Goal: Transaction & Acquisition: Obtain resource

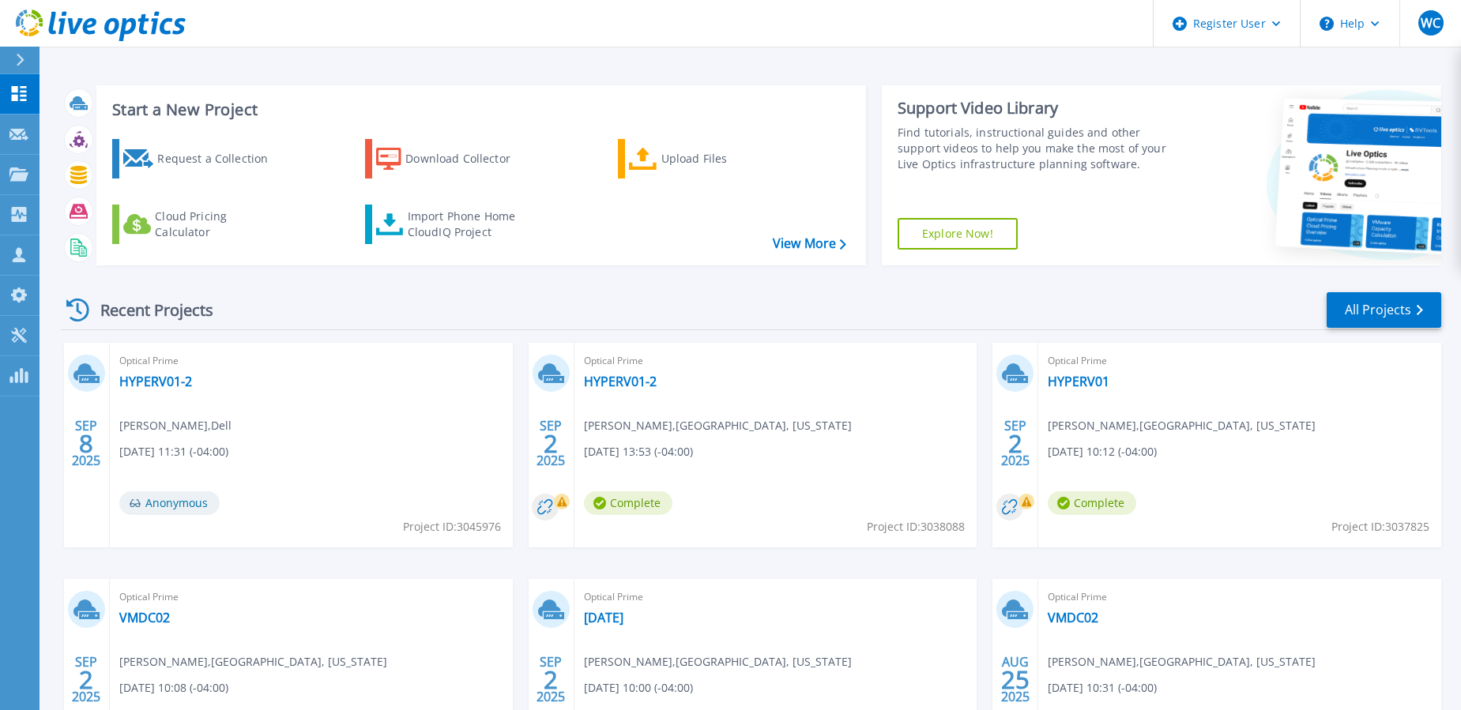
click at [23, 57] on icon at bounding box center [20, 60] width 9 height 13
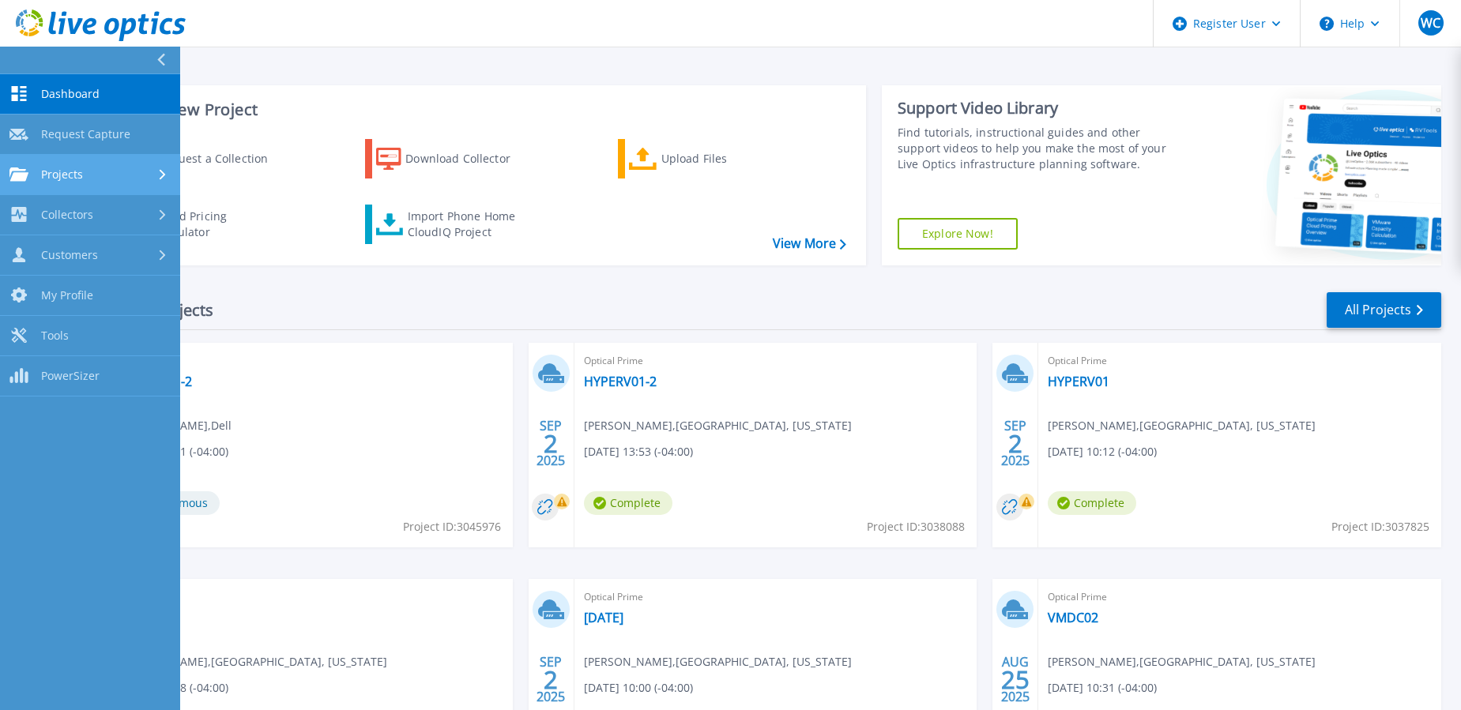
click at [54, 175] on span "Projects" at bounding box center [62, 175] width 42 height 14
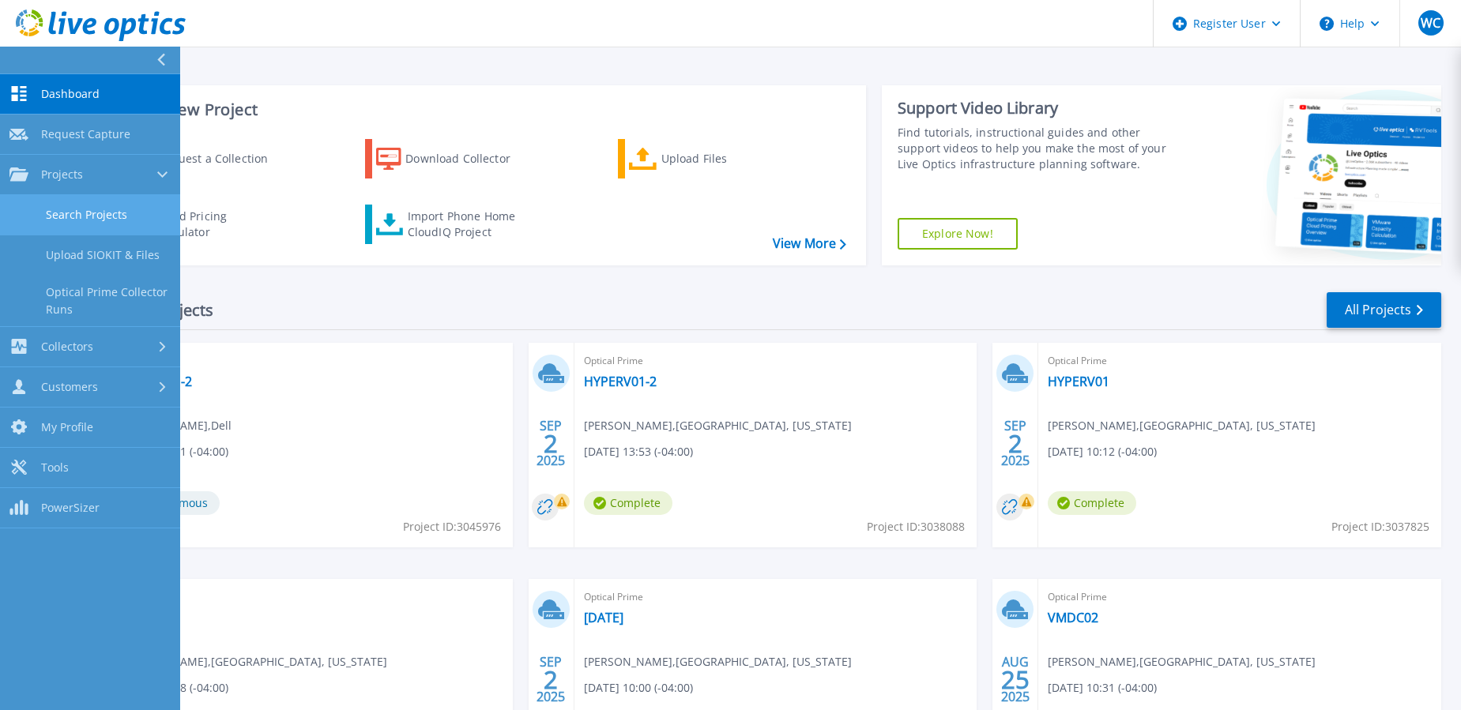
click at [76, 220] on link "Search Projects" at bounding box center [90, 215] width 180 height 40
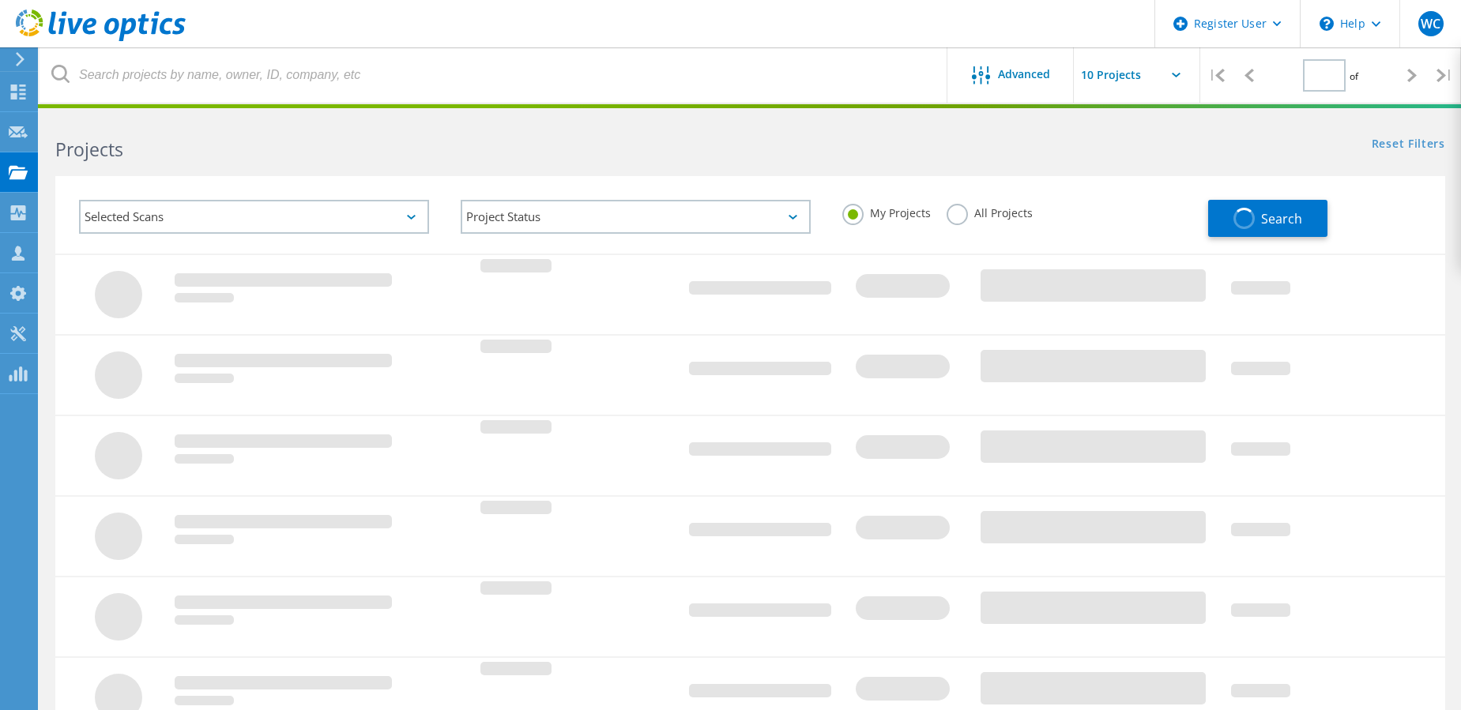
type input "1"
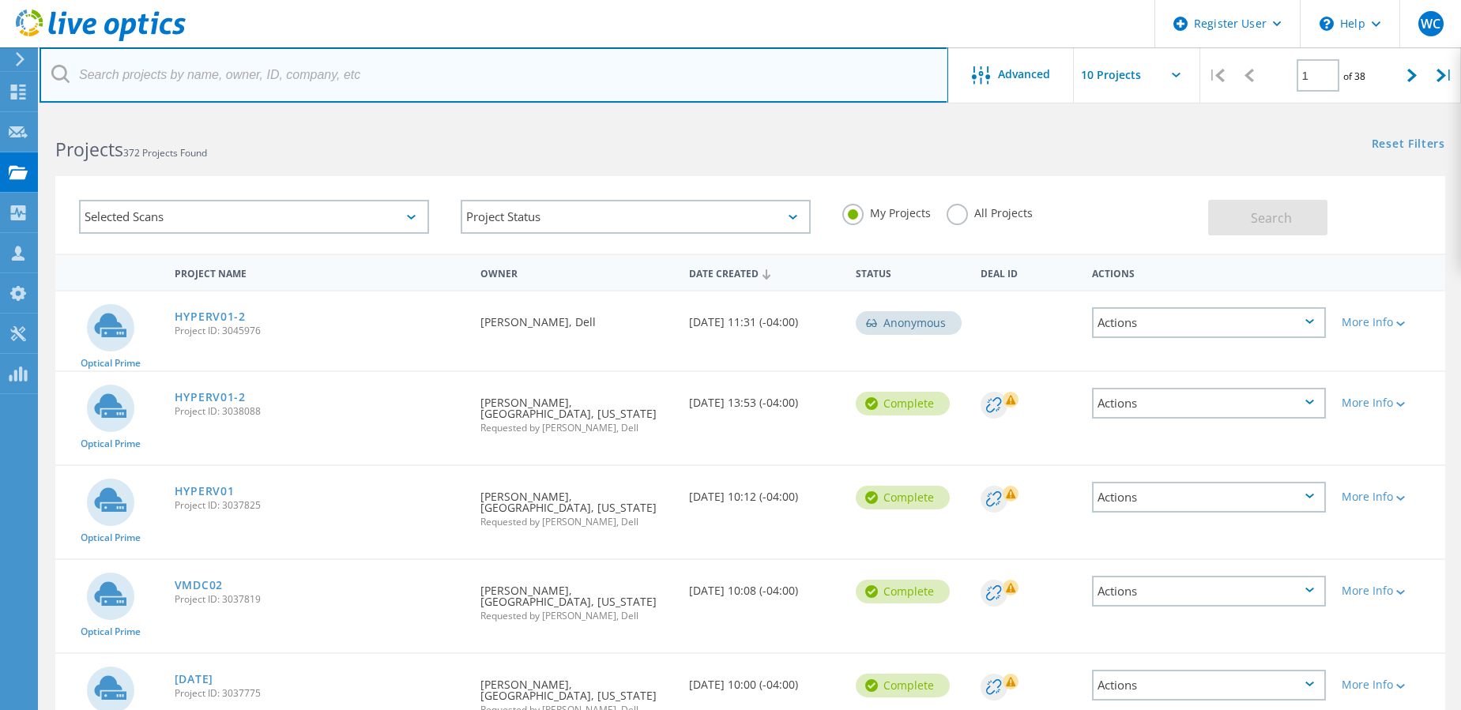
click at [136, 72] on input "text" at bounding box center [494, 74] width 909 height 55
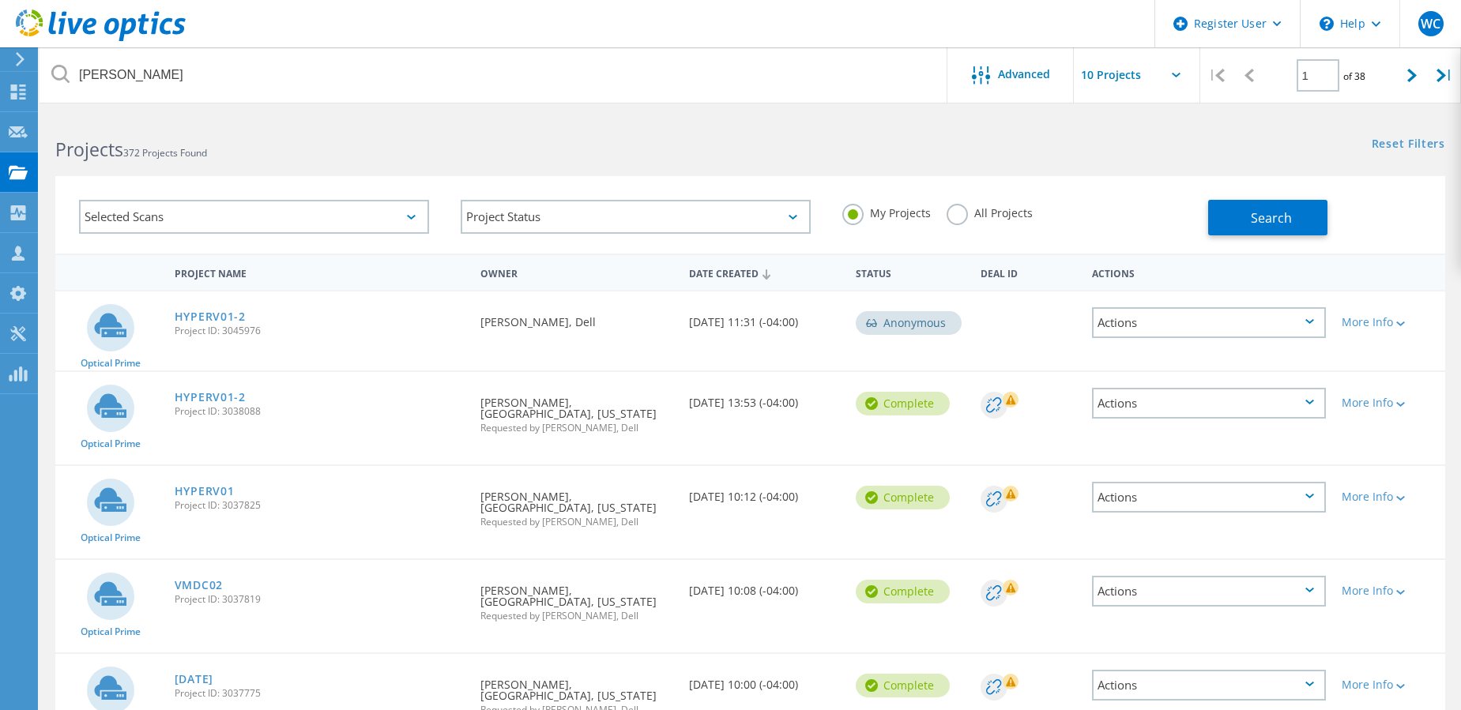
click at [956, 216] on label "All Projects" at bounding box center [990, 211] width 86 height 15
click at [0, 0] on input "All Projects" at bounding box center [0, 0] width 0 height 0
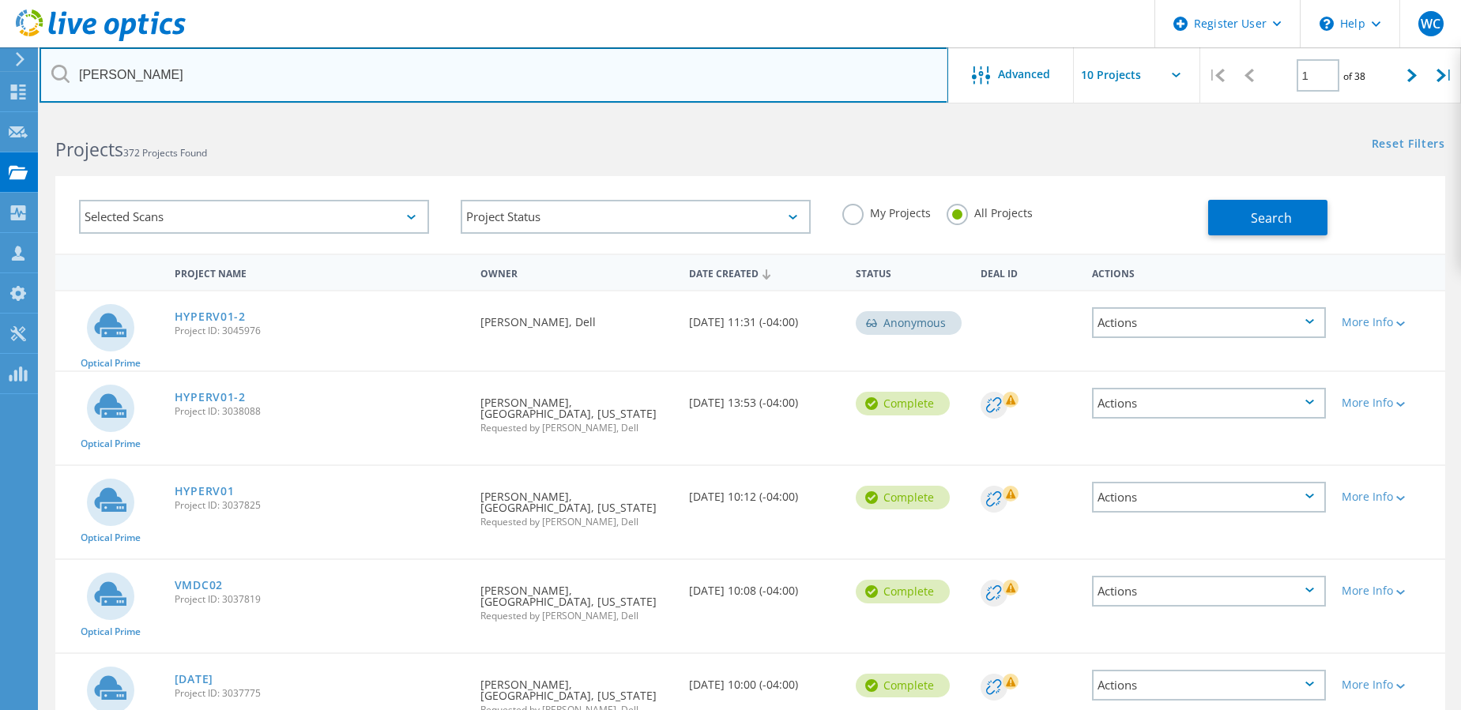
click at [217, 81] on input "ryan" at bounding box center [494, 74] width 909 height 55
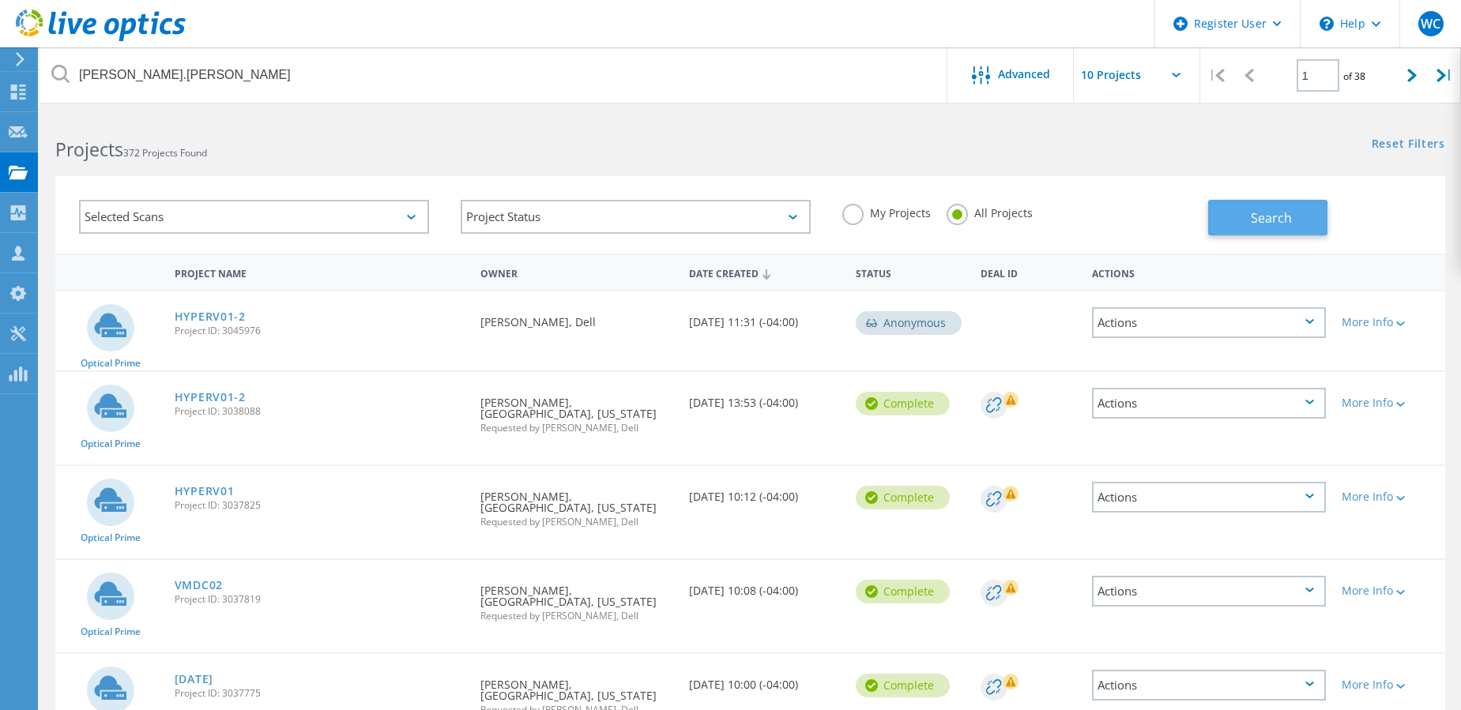
click at [1260, 224] on span "Search" at bounding box center [1271, 217] width 41 height 17
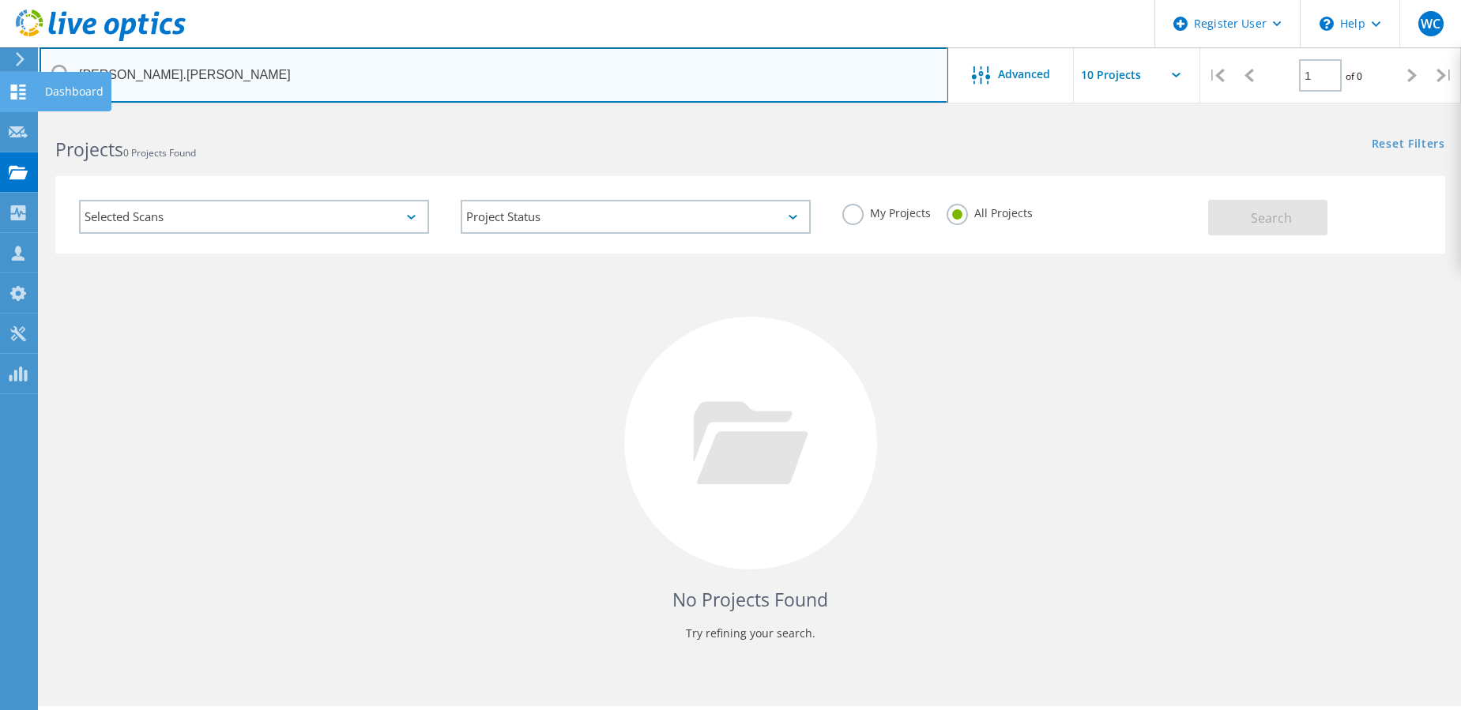
drag, startPoint x: 137, startPoint y: 79, endPoint x: 37, endPoint y: 81, distance: 99.6
click at [37, 115] on div "Register User \n Help Explore Helpful Articles Contact Support WC Dell User Wil…" at bounding box center [730, 434] width 1461 height 639
drag, startPoint x: 178, startPoint y: 68, endPoint x: 68, endPoint y: 70, distance: 109.8
click at [68, 70] on div "ryan.grimm" at bounding box center [494, 74] width 908 height 55
paste input "@pennmedicine.upenn.edu"
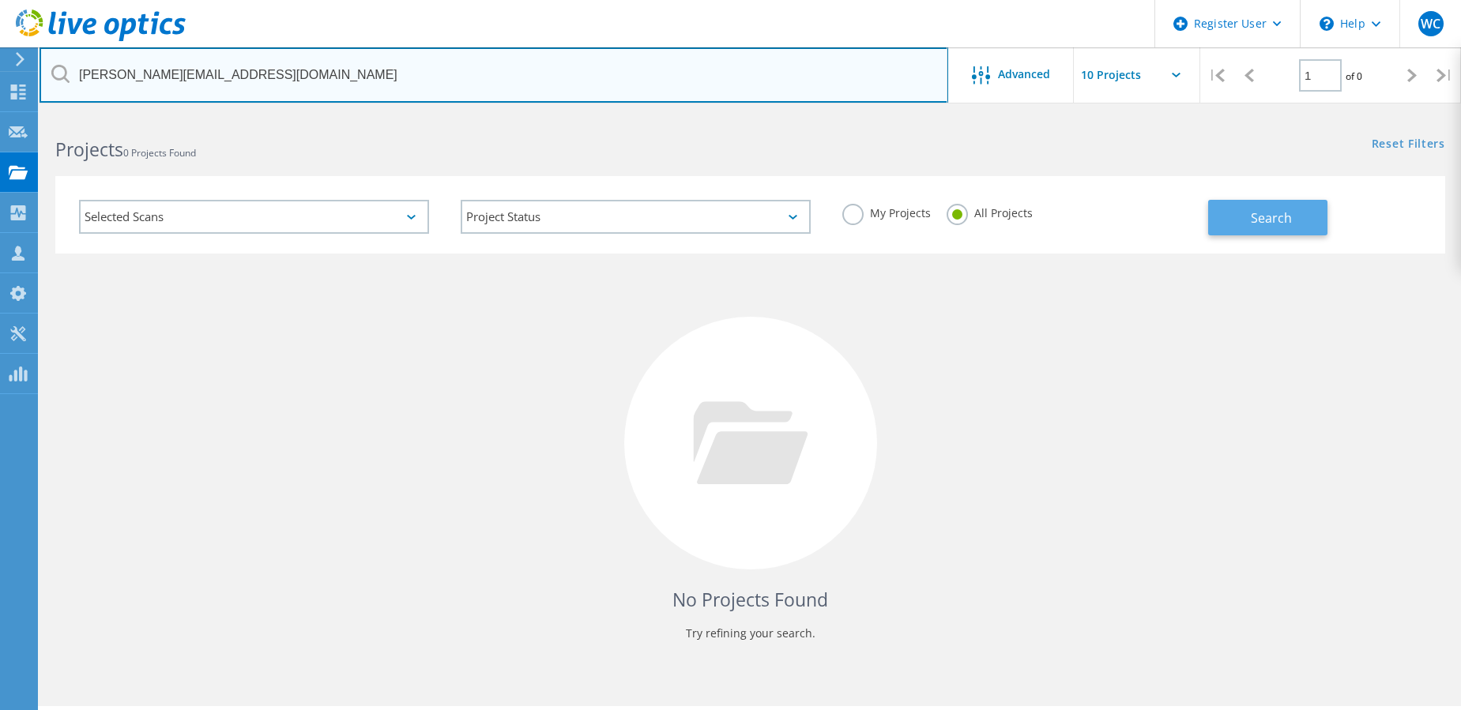
type input "[PERSON_NAME][EMAIL_ADDRESS][DOMAIN_NAME]"
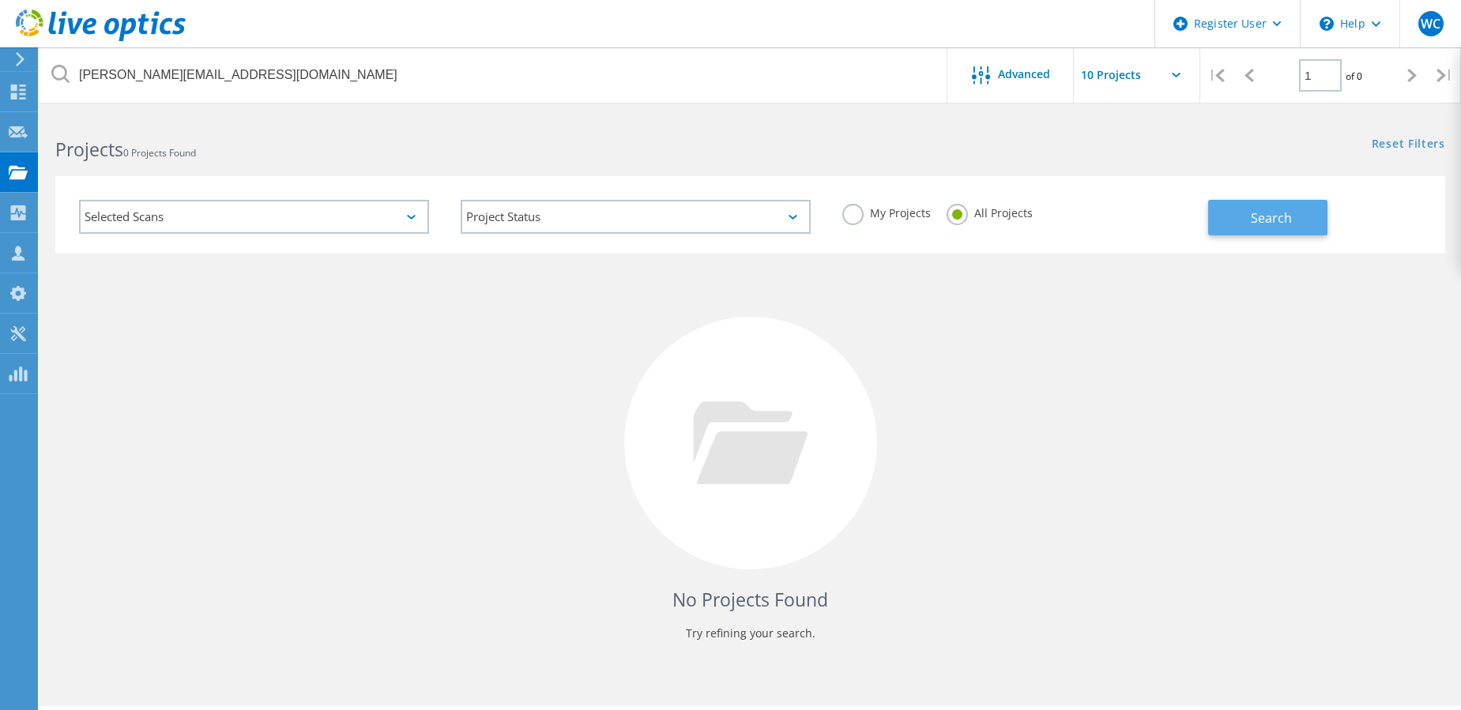
click at [1267, 219] on span "Search" at bounding box center [1271, 217] width 41 height 17
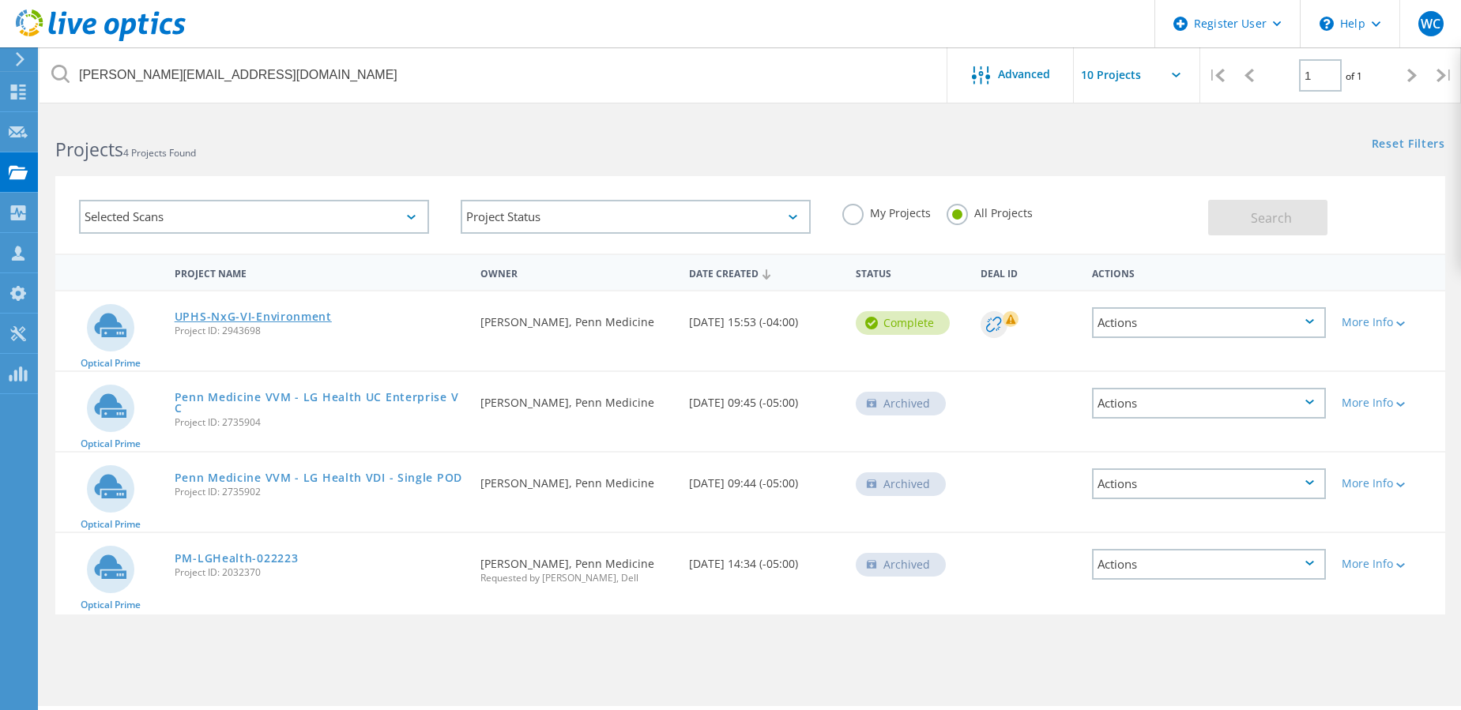
click at [259, 319] on link "UPHS-NxG-VI-Environment" at bounding box center [253, 316] width 157 height 11
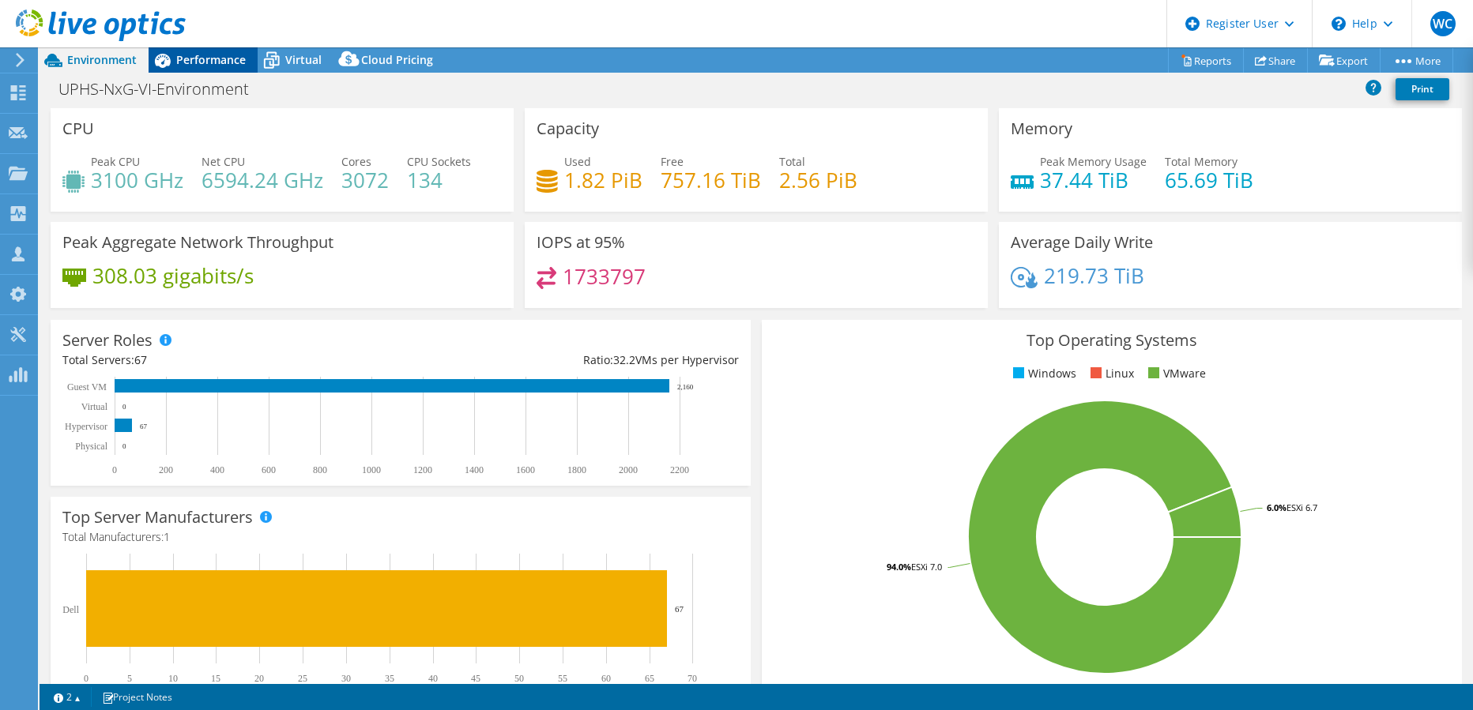
click at [206, 55] on span "Performance" at bounding box center [211, 59] width 70 height 15
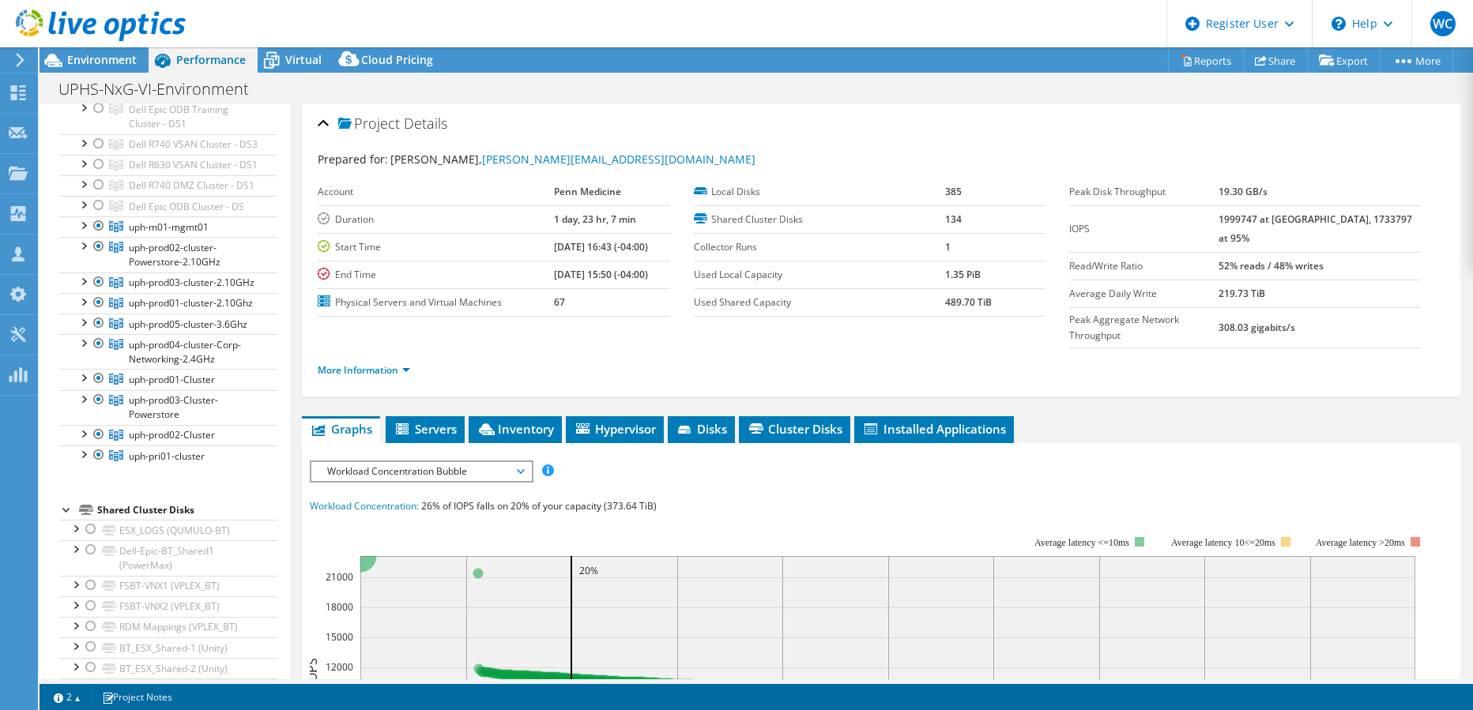
scroll to position [553, 0]
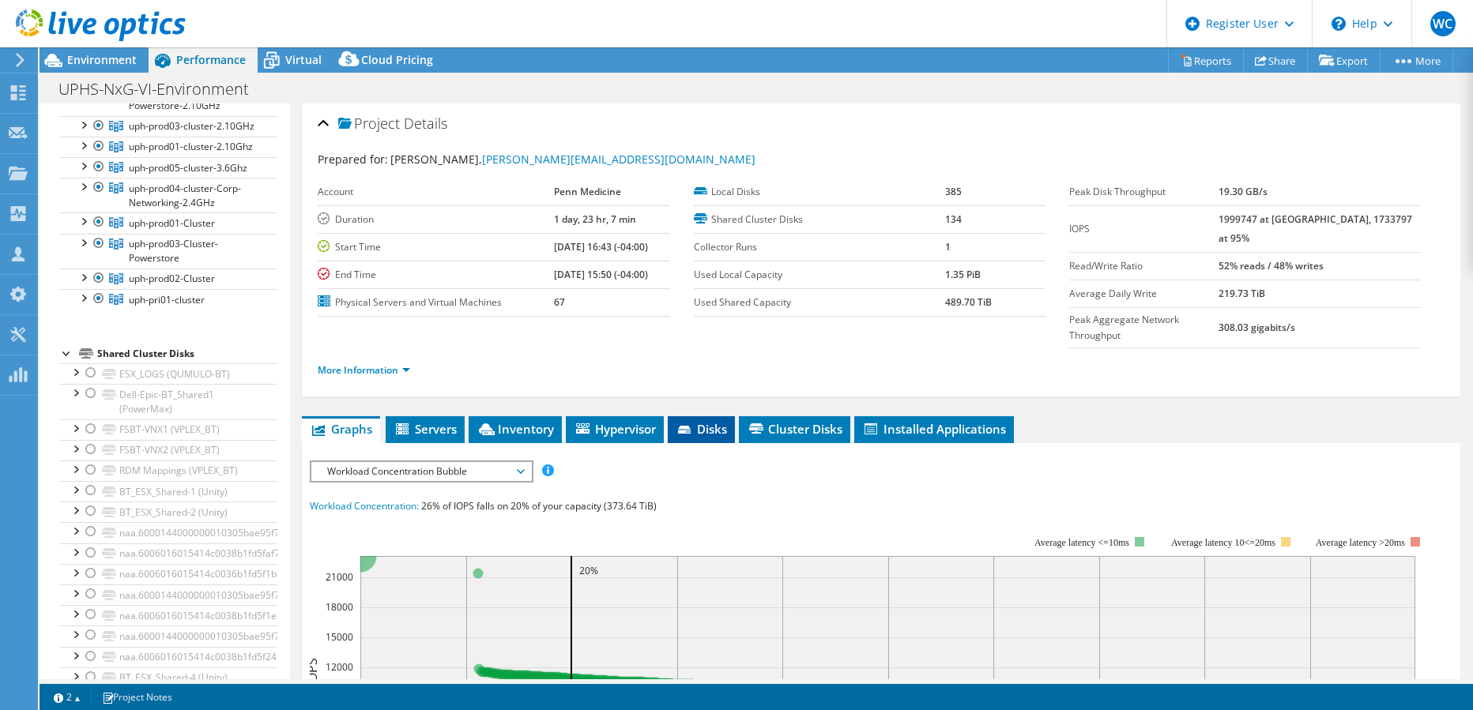
click at [710, 421] on span "Disks" at bounding box center [701, 429] width 51 height 16
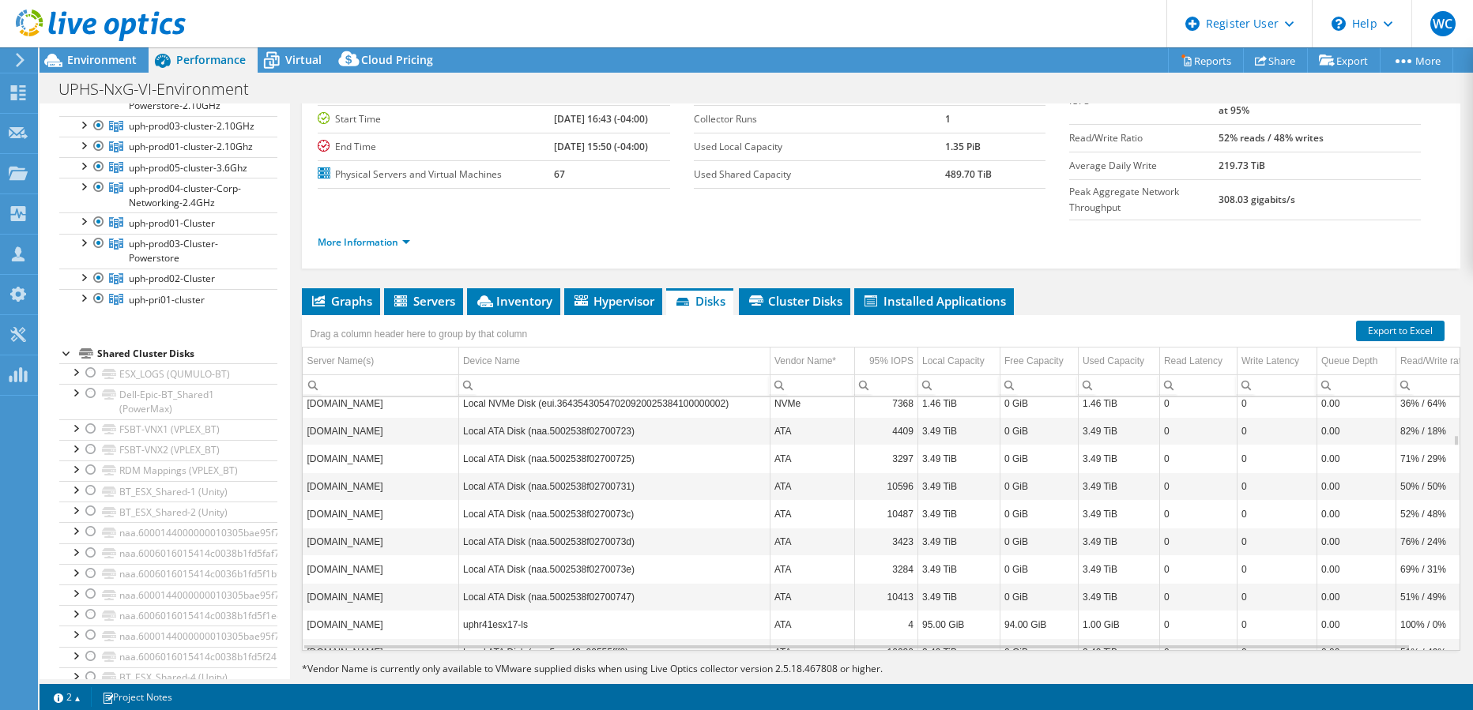
scroll to position [1896, 0]
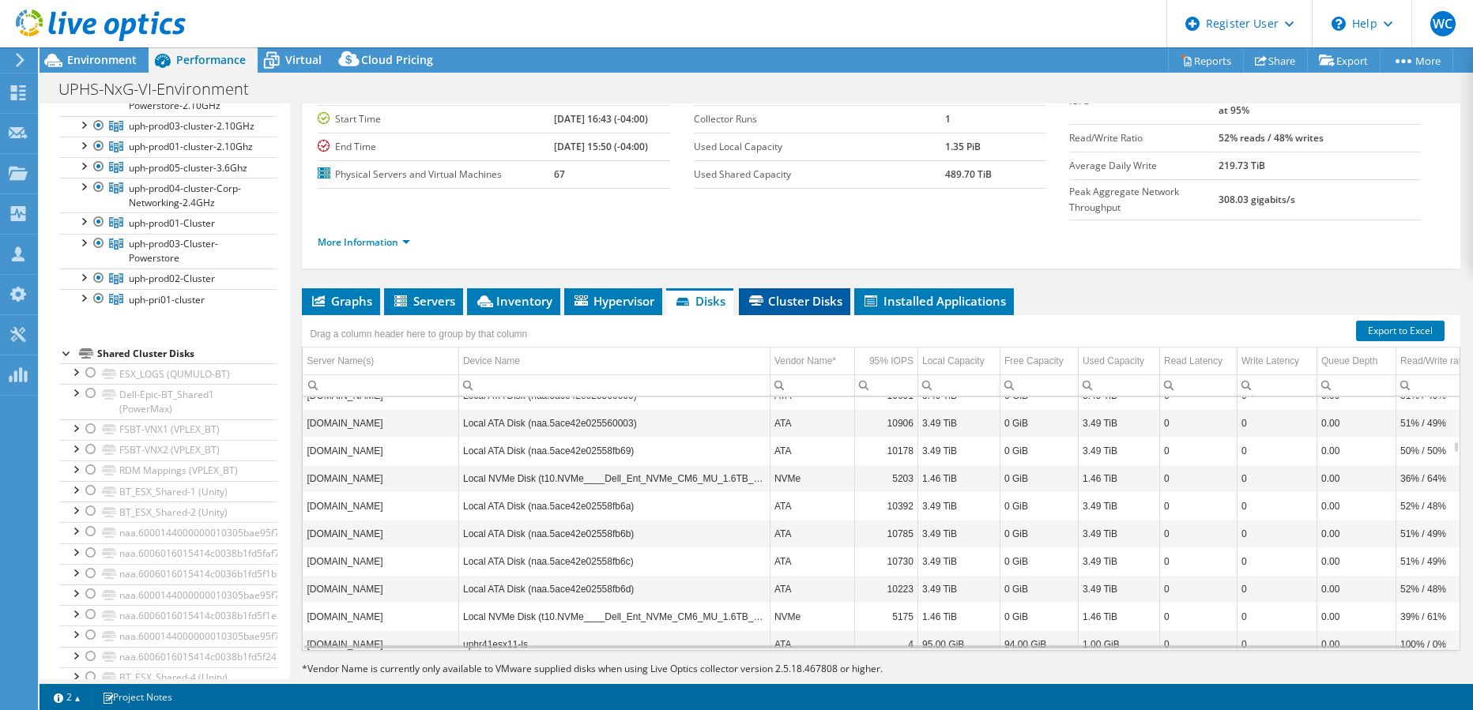
click at [812, 293] on span "Cluster Disks" at bounding box center [795, 301] width 96 height 16
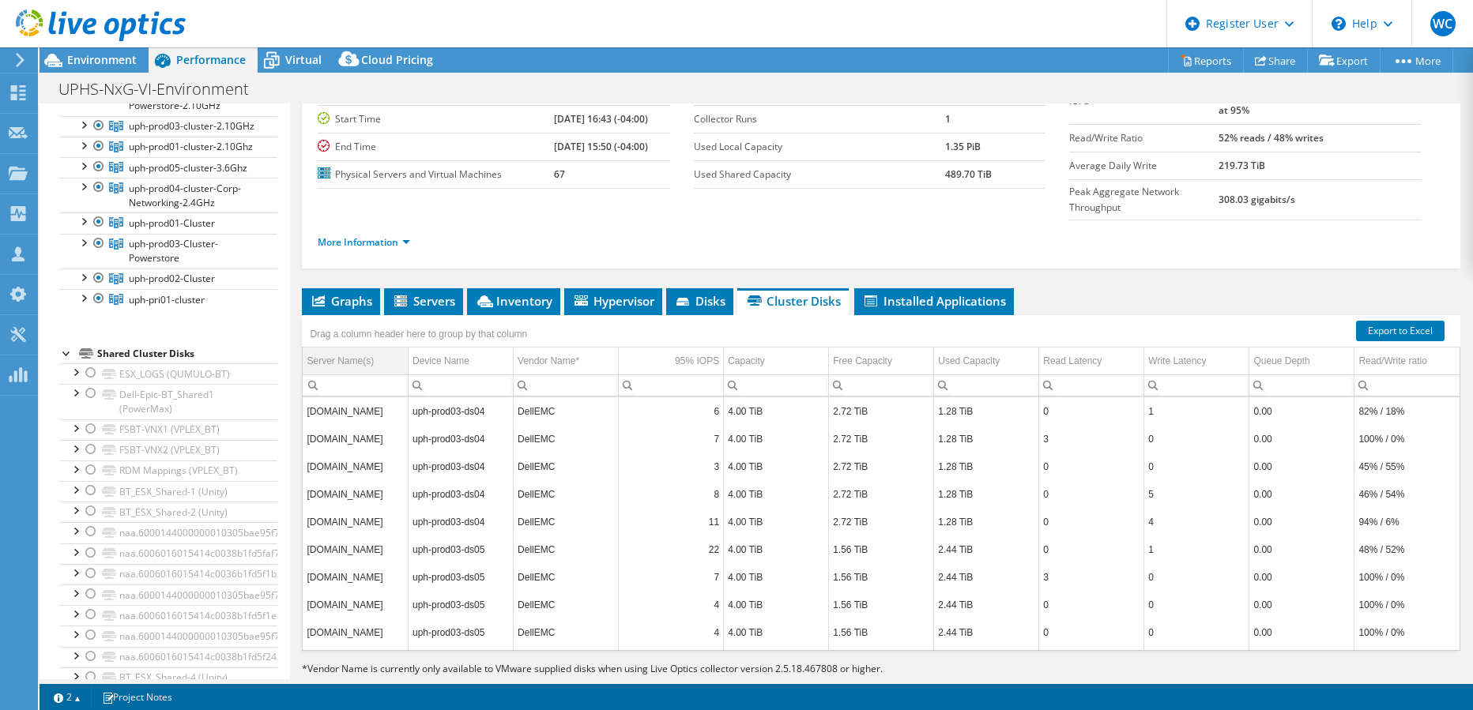
click at [366, 352] on div "Server Name(s)" at bounding box center [340, 361] width 67 height 19
drag, startPoint x: 407, startPoint y: 333, endPoint x: 436, endPoint y: 334, distance: 29.2
click at [1193, 59] on link "Reports" at bounding box center [1206, 60] width 76 height 24
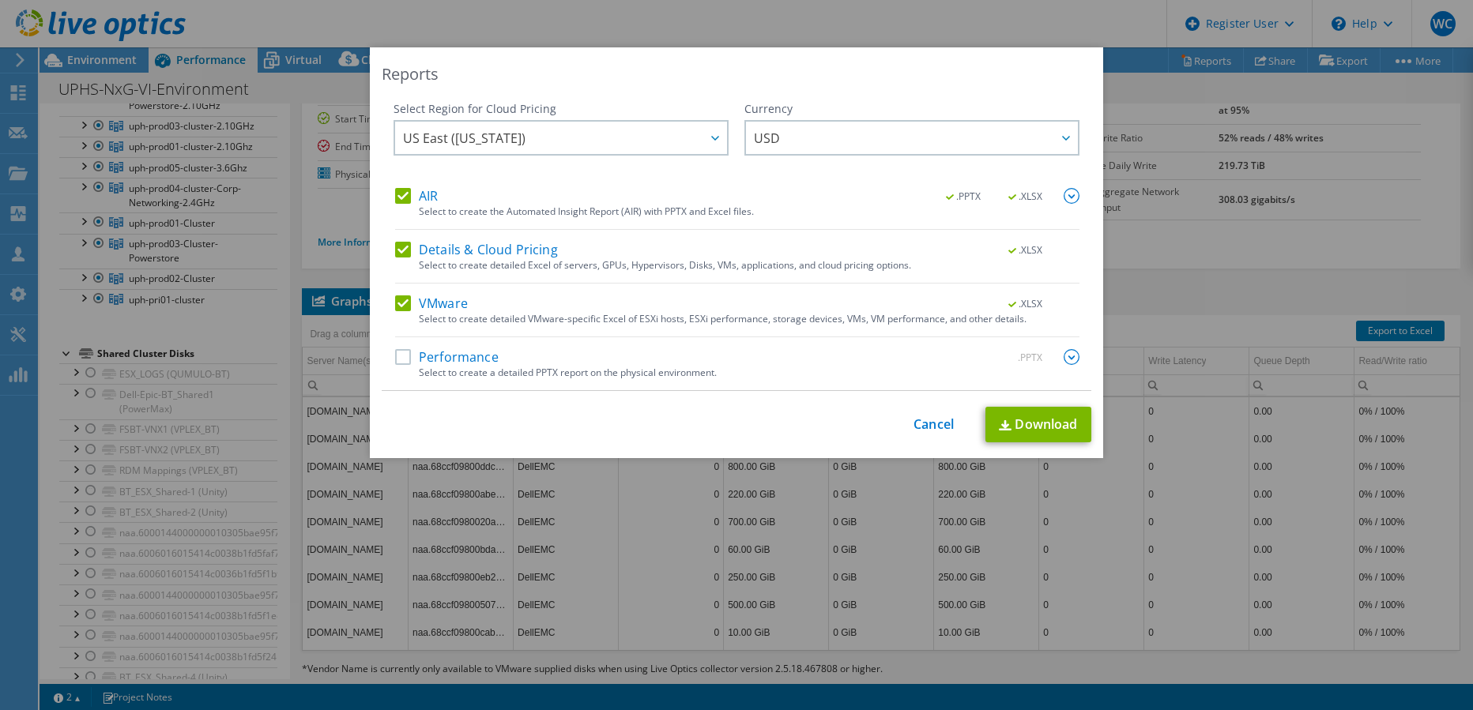
click at [401, 186] on div "Select Region for Cloud Pricing Asia Pacific ([GEOGRAPHIC_DATA]) [GEOGRAPHIC_DA…" at bounding box center [561, 144] width 335 height 87
click at [396, 201] on div "AIR .PPTX .XLSX" at bounding box center [737, 197] width 684 height 18
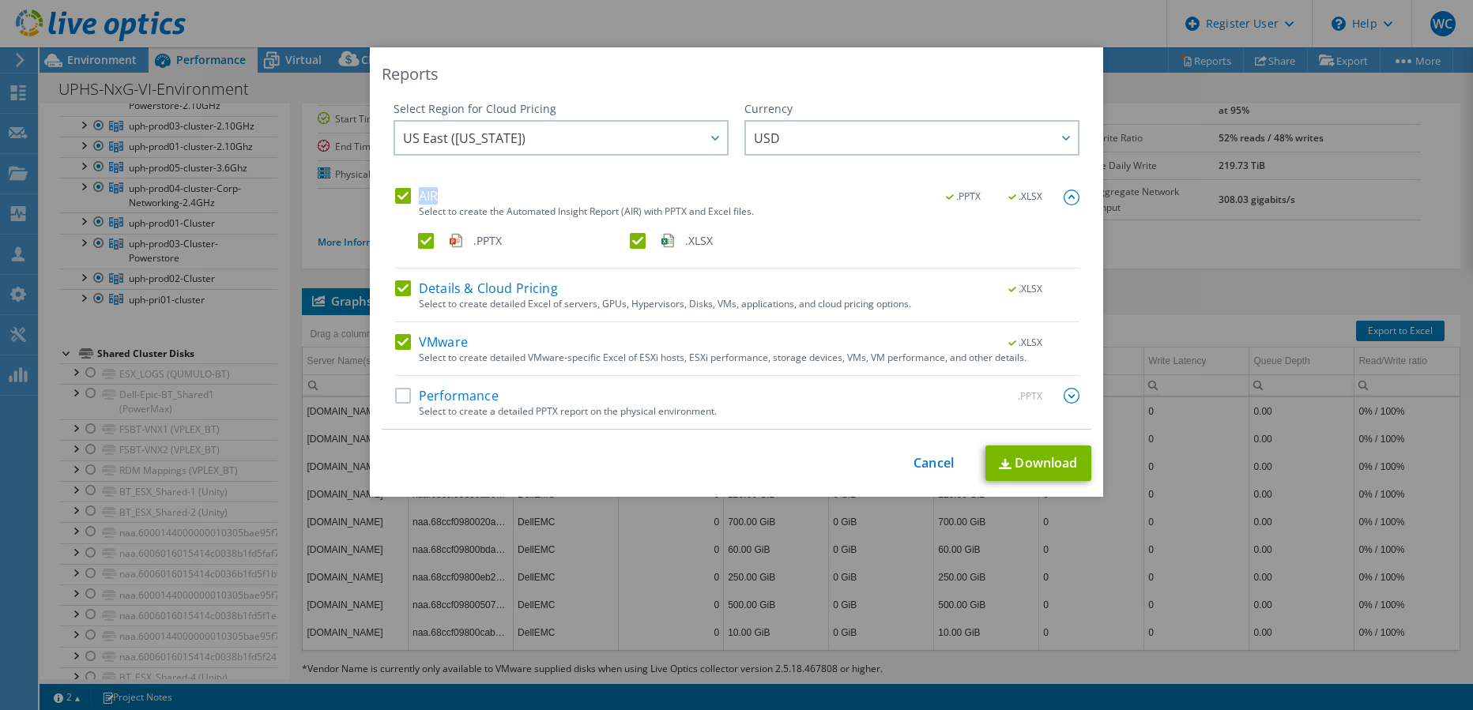
click at [399, 190] on label "AIR" at bounding box center [416, 196] width 43 height 16
click at [0, 0] on input "AIR" at bounding box center [0, 0] width 0 height 0
click at [397, 289] on label "Details & Cloud Pricing" at bounding box center [476, 289] width 163 height 16
click at [0, 0] on input "Details & Cloud Pricing" at bounding box center [0, 0] width 0 height 0
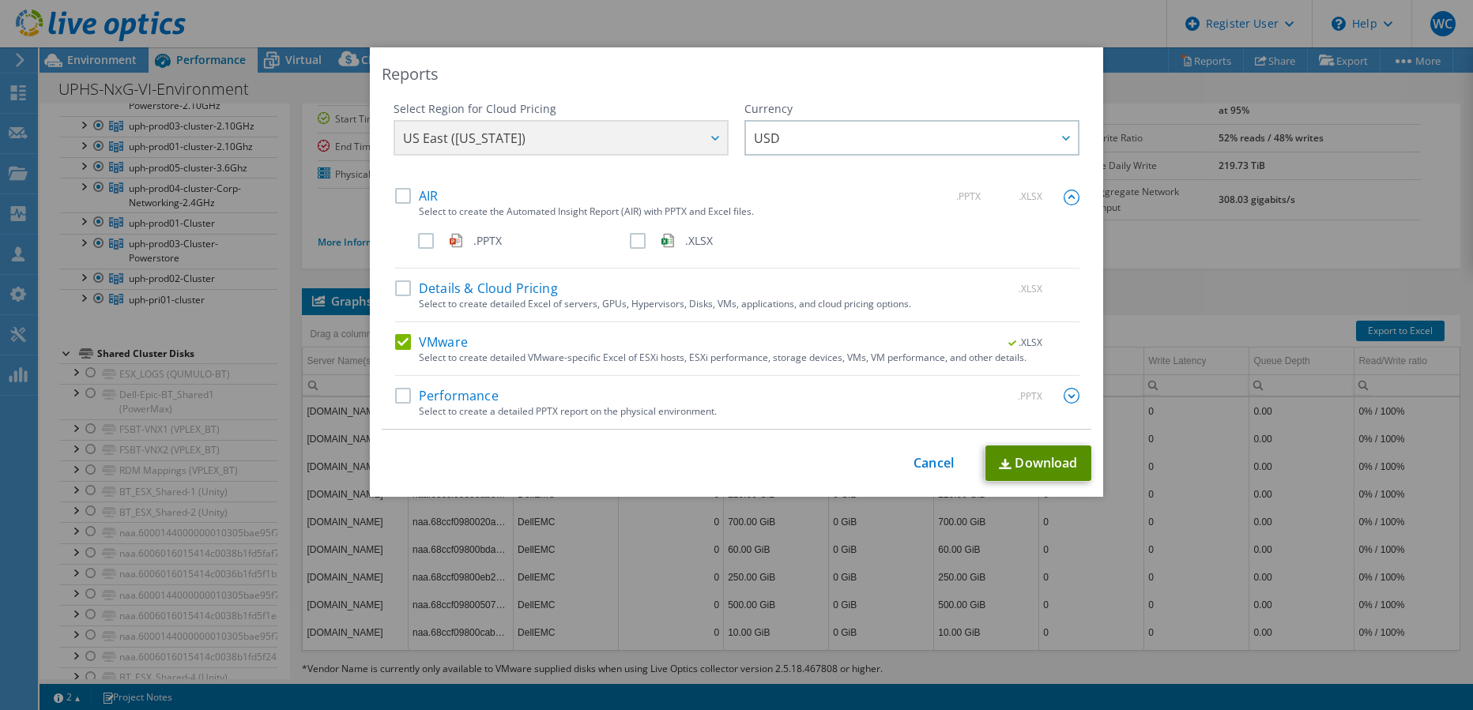
click at [1009, 460] on link "Download" at bounding box center [1038, 464] width 106 height 36
click at [928, 458] on link "Cancel" at bounding box center [933, 463] width 40 height 15
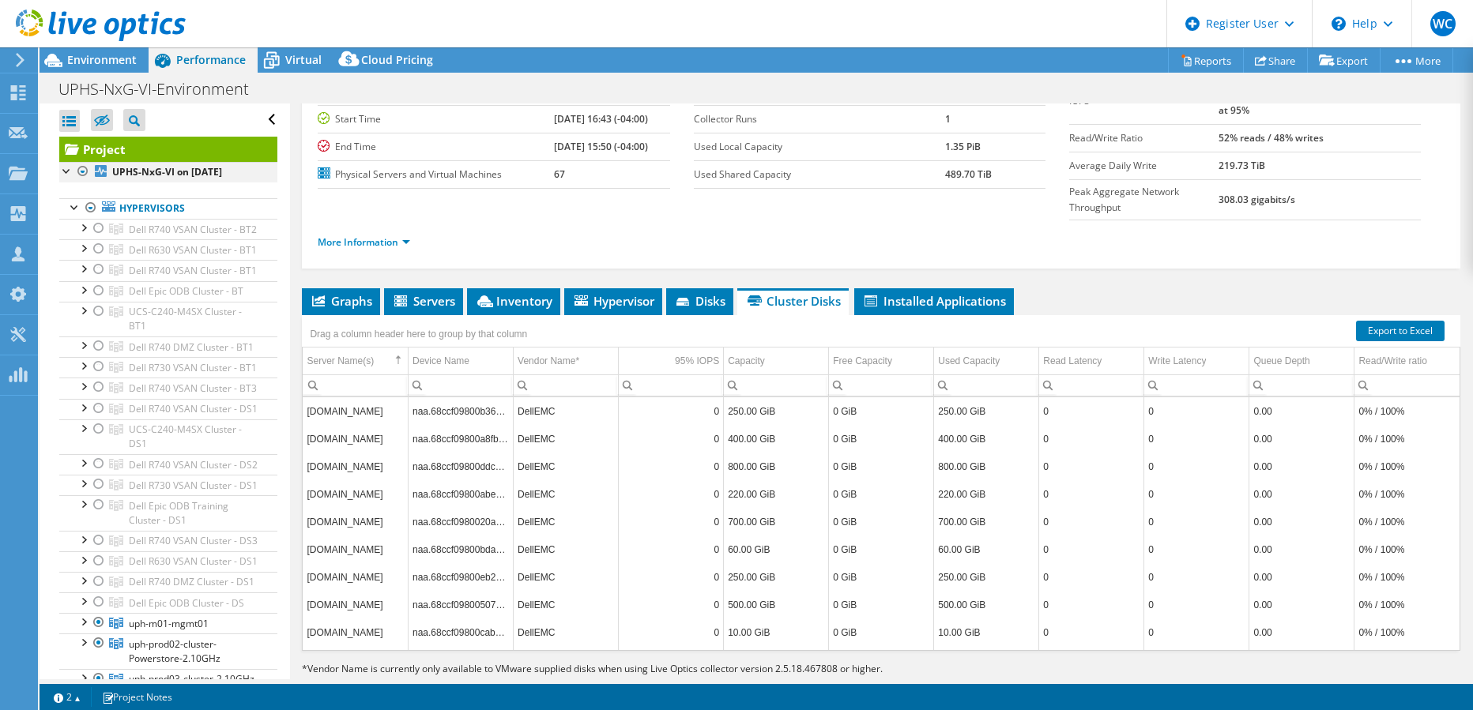
click at [82, 172] on div at bounding box center [83, 171] width 16 height 19
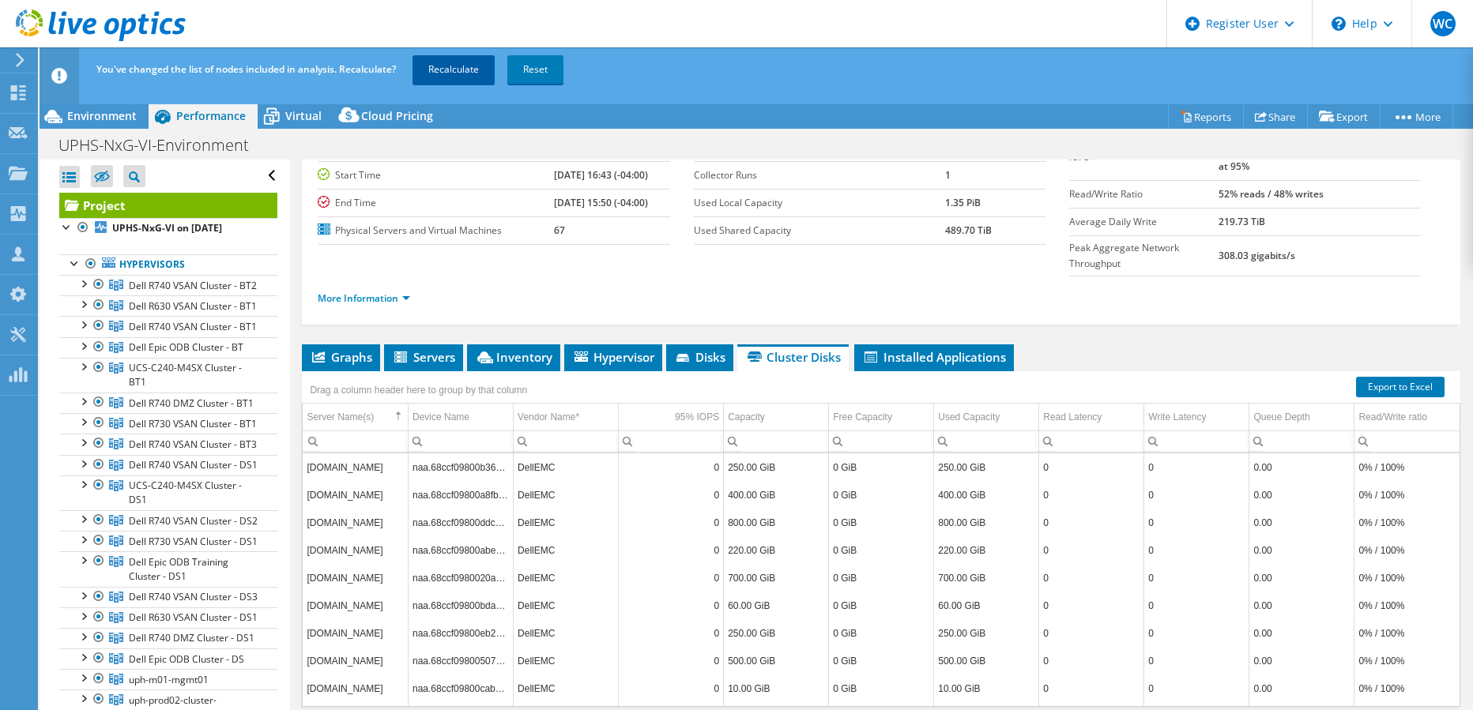
click at [454, 68] on link "Recalculate" at bounding box center [453, 69] width 82 height 28
